Goal: Task Accomplishment & Management: Use online tool/utility

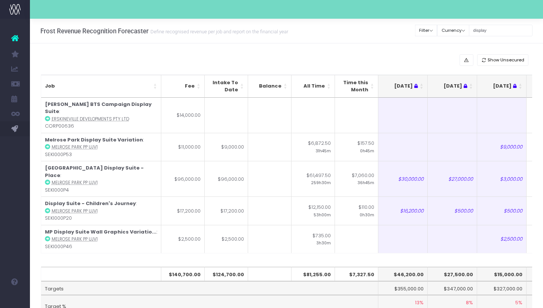
scroll to position [0, 148]
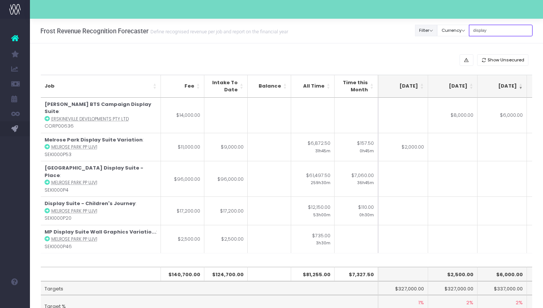
drag, startPoint x: 503, startPoint y: 33, endPoint x: 441, endPoint y: 31, distance: 62.2
click at [441, 31] on div "Clear Filters Filter By Account Manager All [PERSON_NAME] inezritchie [PERSON_N…" at bounding box center [474, 30] width 117 height 15
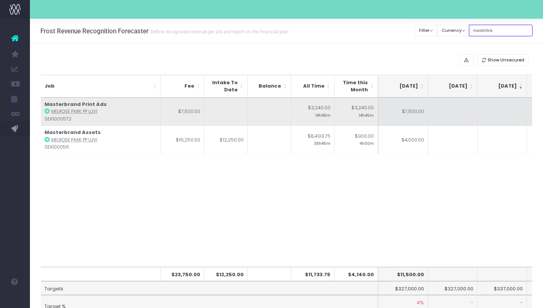
type input "masterbra"
click at [445, 116] on td at bounding box center [452, 112] width 49 height 28
click at [418, 116] on td "$7,500.00" at bounding box center [403, 112] width 49 height 28
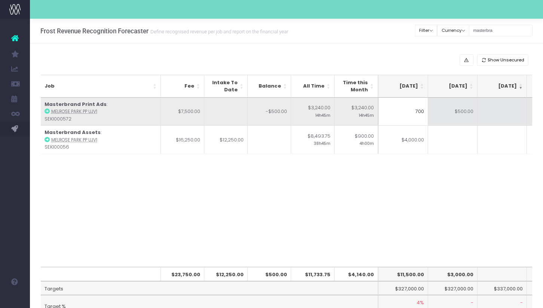
type input "7000"
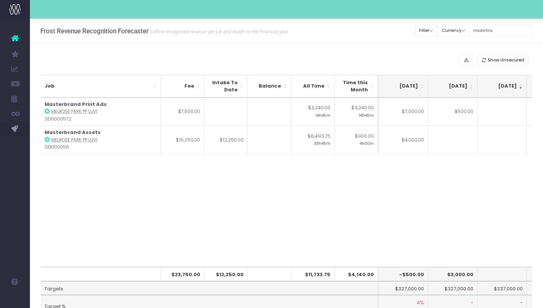
click at [392, 28] on div "Frost Revenue Recognition Forecaster Define recognised revenue per job and repo…" at bounding box center [286, 31] width 513 height 25
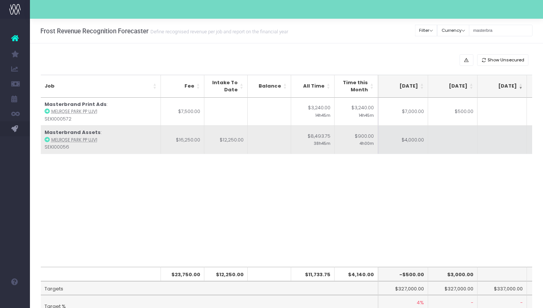
click at [47, 139] on icon at bounding box center [47, 139] width 5 height 5
click at [452, 142] on td at bounding box center [452, 139] width 49 height 28
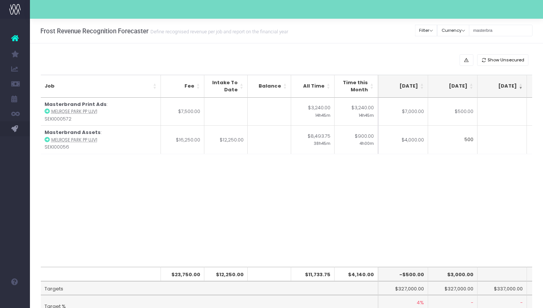
click at [420, 203] on div "Job Fee Intake To Date Balance All Time Time this Month [DATE] Jun [DATE] Aug […" at bounding box center [287, 183] width 492 height 170
click at [313, 186] on div "Job Fee Intake To Date Balance All Time Time this Month [DATE] Jun [DATE] Aug […" at bounding box center [287, 183] width 492 height 170
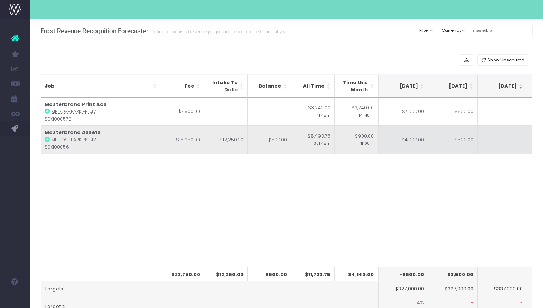
click at [400, 153] on td "$4,000.00" at bounding box center [403, 139] width 49 height 28
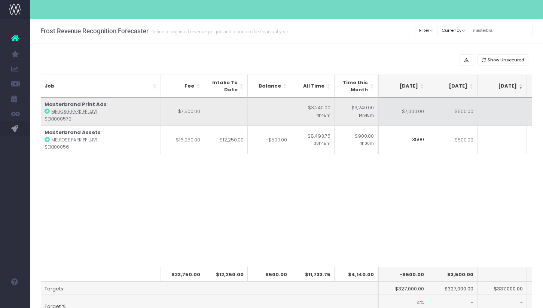
click at [404, 122] on td "$7,000.00" at bounding box center [403, 112] width 49 height 28
type input "$7,000.00"
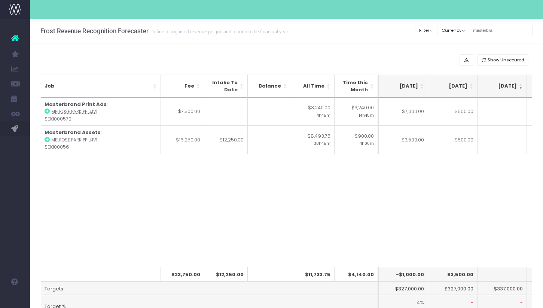
click at [414, 210] on div "Job Fee Intake To Date Balance All Time Time this Month [DATE] Jun [DATE] Aug […" at bounding box center [287, 183] width 492 height 170
drag, startPoint x: 511, startPoint y: 31, endPoint x: 467, endPoint y: 28, distance: 44.3
click at [467, 28] on div "Clear Filters Filter By Account Manager All [PERSON_NAME] inezritchie [PERSON_N…" at bounding box center [474, 30] width 117 height 15
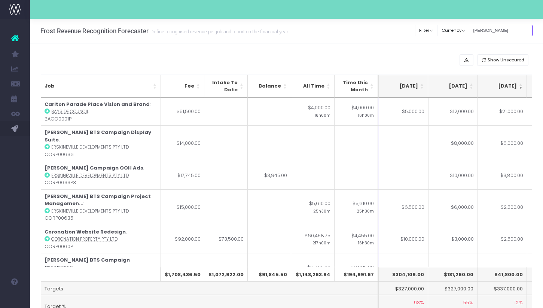
type input "[PERSON_NAME]"
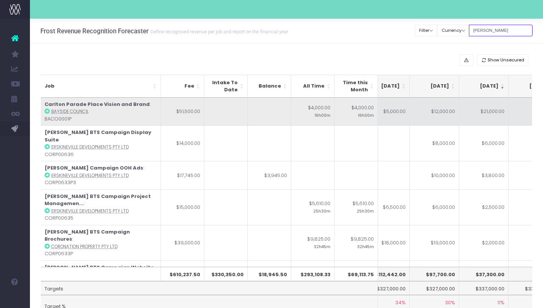
scroll to position [0, 151]
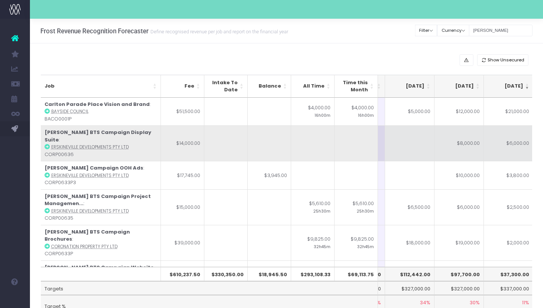
click at [422, 135] on td at bounding box center [409, 143] width 49 height 36
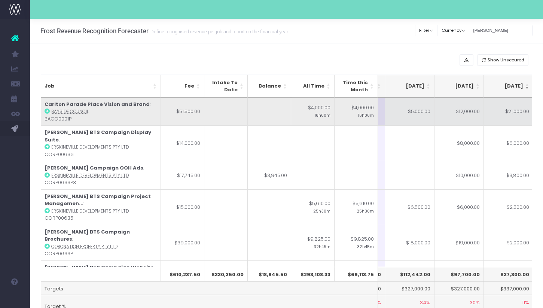
click at [423, 121] on td "$5,000.00" at bounding box center [409, 112] width 49 height 28
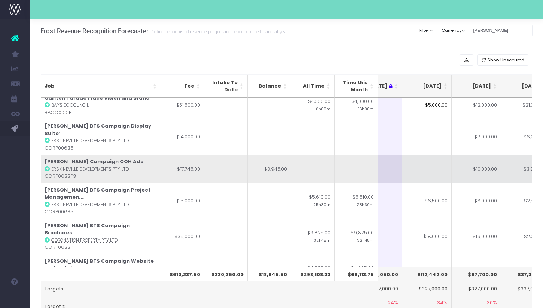
scroll to position [0, 124]
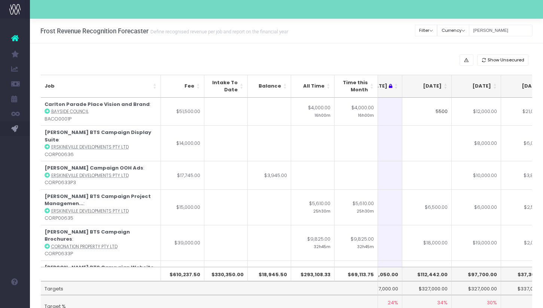
click at [362, 45] on div "Show Unsecured Job Fee Intake To Date Balance All Time Time this Month [DATE] J…" at bounding box center [286, 195] width 513 height 304
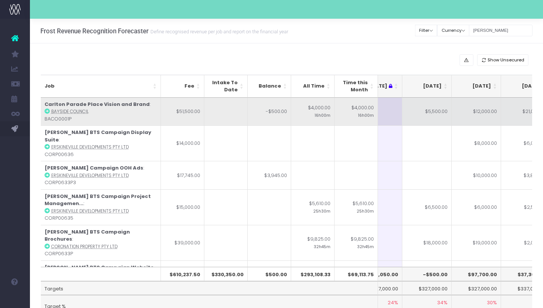
click at [479, 117] on td "$12,000.00" at bounding box center [476, 112] width 49 height 28
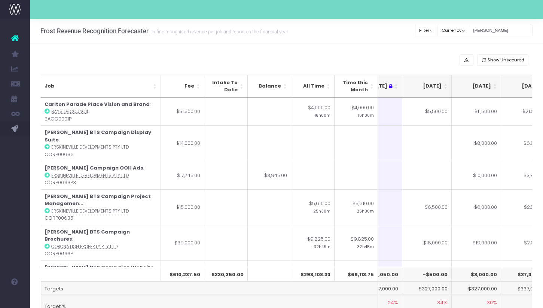
click at [418, 43] on div "Frost Revenue Recognition Forecaster Define recognised revenue per job and repo…" at bounding box center [286, 31] width 513 height 25
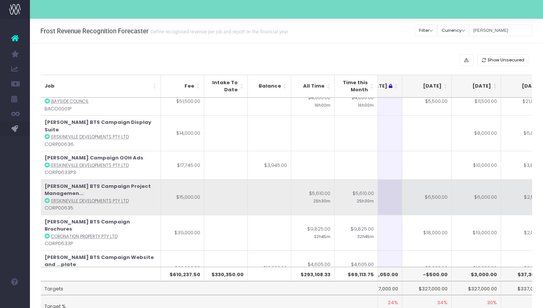
scroll to position [16, 124]
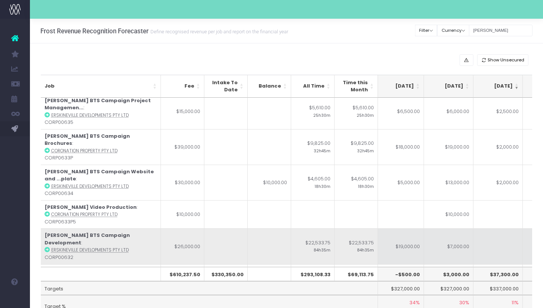
click at [408, 228] on td "$19,000.00" at bounding box center [399, 246] width 49 height 36
type input "$19,000.00"
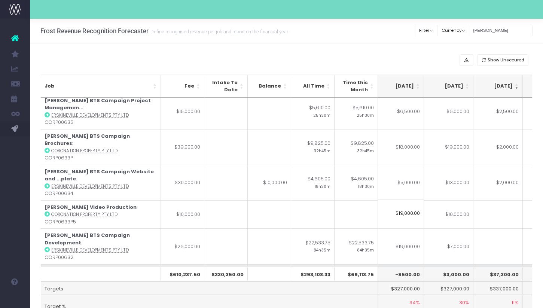
click at [408, 264] on td at bounding box center [399, 278] width 49 height 28
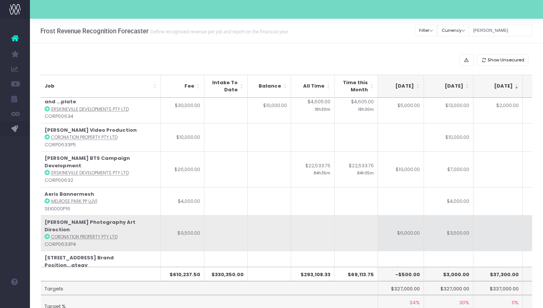
click at [400, 215] on td "$6,000.00" at bounding box center [399, 233] width 49 height 36
click at [441, 215] on td "$3,500.00" at bounding box center [448, 233] width 49 height 36
type input "4500"
click at [501, 215] on td at bounding box center [498, 233] width 49 height 36
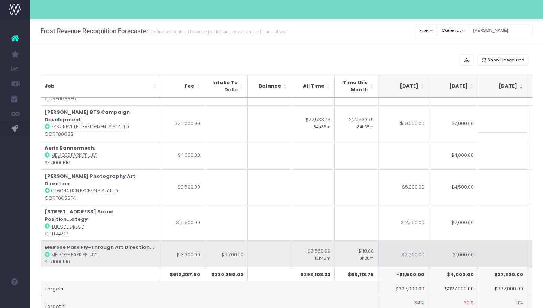
click at [416, 240] on td "$2,600.00" at bounding box center [403, 254] width 49 height 28
type input "$2,600.00"
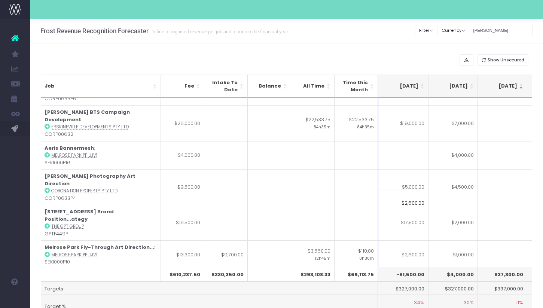
click at [411, 269] on td at bounding box center [403, 283] width 49 height 28
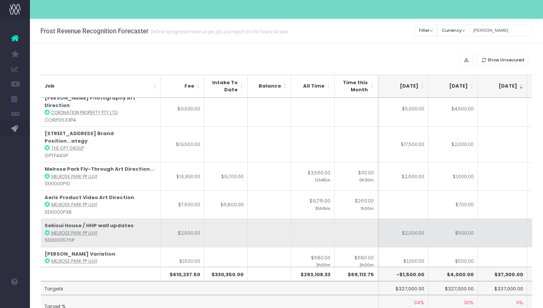
click at [413, 219] on td "$2,000.00" at bounding box center [403, 233] width 49 height 28
type input "1500"
click at [491, 219] on td at bounding box center [502, 233] width 49 height 28
click at [446, 219] on td "$500.00" at bounding box center [453, 233] width 49 height 28
type input "2"
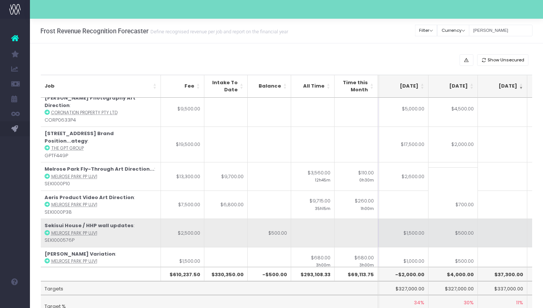
type input "2"
type input "1000"
click at [518, 219] on td at bounding box center [502, 233] width 49 height 28
